Goal: Transaction & Acquisition: Purchase product/service

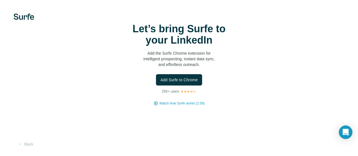
scroll to position [36, 0]
click at [25, 146] on button "Back" at bounding box center [25, 144] width 23 height 10
click at [160, 83] on span "Add Surfe to Chrome" at bounding box center [178, 80] width 37 height 6
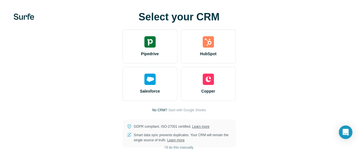
scroll to position [7, 0]
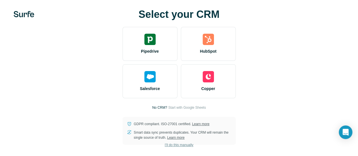
click at [165, 143] on span "I’ll do this manually" at bounding box center [179, 144] width 29 height 5
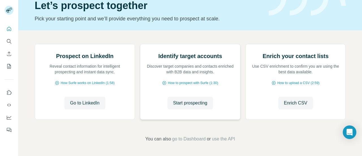
scroll to position [73, 0]
click at [10, 42] on icon "Search" at bounding box center [11, 43] width 2 height 2
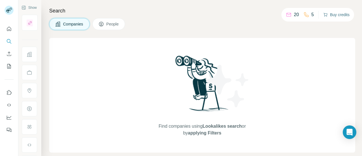
click at [337, 14] on button "Buy credits" at bounding box center [336, 15] width 26 height 8
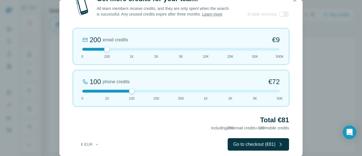
drag, startPoint x: 107, startPoint y: 96, endPoint x: 133, endPoint y: 102, distance: 26.5
click at [133, 102] on div "100 phone credits €[PHONE_NUMBER] 1K 2K 5K 50K" at bounding box center [181, 88] width 216 height 36
drag, startPoint x: 106, startPoint y: 55, endPoint x: 123, endPoint y: 57, distance: 17.1
click at [123, 57] on div "1K email credits €42 0 200 1K 2K 5K 10K 20K 50K 500K" at bounding box center [181, 46] width 216 height 36
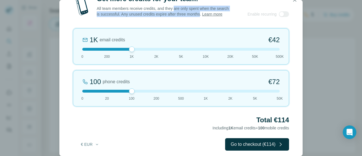
drag, startPoint x: 179, startPoint y: 9, endPoint x: 220, endPoint y: 16, distance: 42.2
click at [220, 16] on p "All team members receive credits, and they are only spent when the search is su…" at bounding box center [163, 11] width 133 height 11
drag, startPoint x: 113, startPoint y: 9, endPoint x: 187, endPoint y: 17, distance: 74.6
click at [187, 17] on p "All team members receive credits, and they are only spent when the search is su…" at bounding box center [163, 11] width 133 height 11
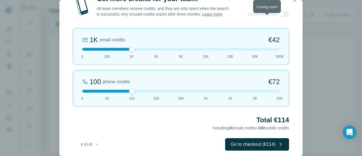
click at [284, 17] on div at bounding box center [284, 14] width 10 height 6
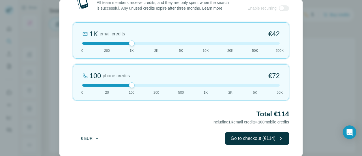
click at [96, 137] on icon "button" at bounding box center [97, 138] width 5 height 5
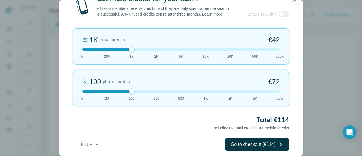
click at [294, 1] on icon "button" at bounding box center [294, -1] width 3 height 3
